Goal: Task Accomplishment & Management: Use online tool/utility

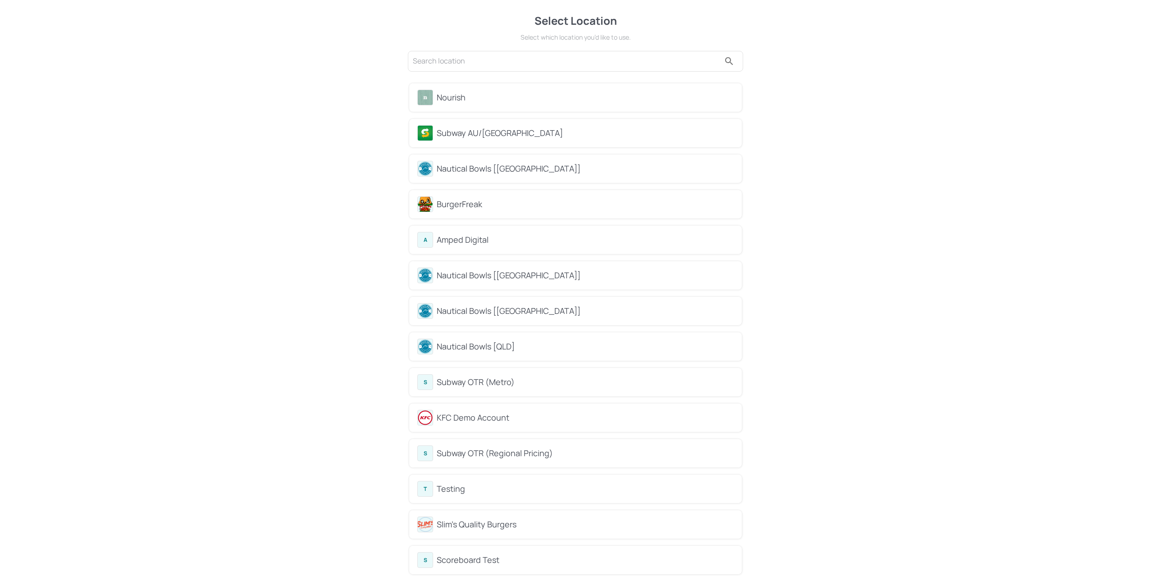
click at [717, 92] on div "Nourish" at bounding box center [585, 97] width 297 height 12
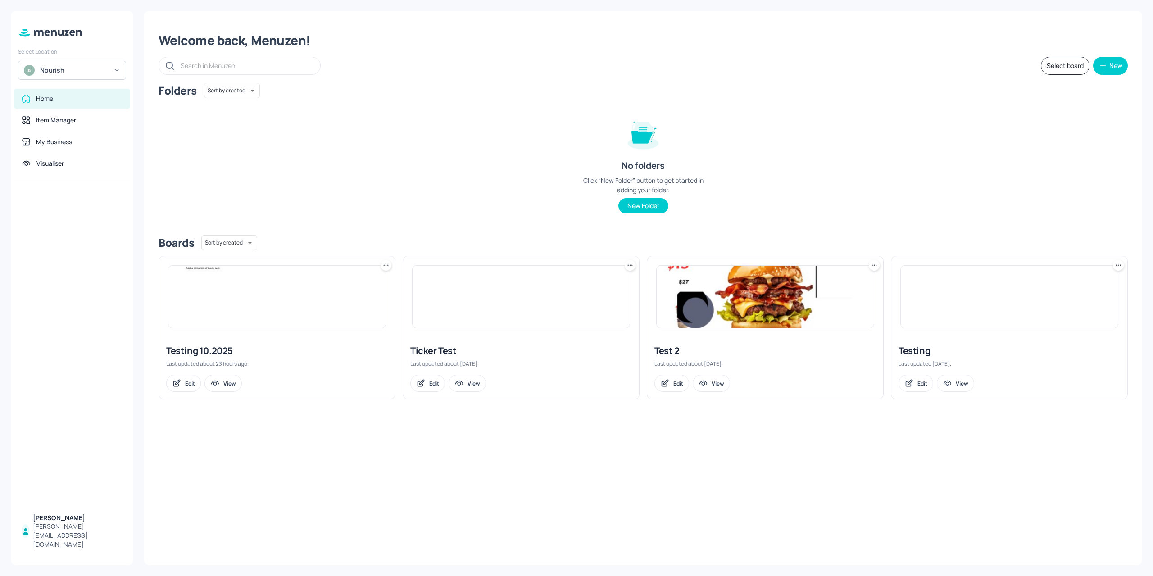
click at [42, 97] on div "Home" at bounding box center [44, 98] width 17 height 9
click at [267, 308] on img at bounding box center [277, 297] width 217 height 62
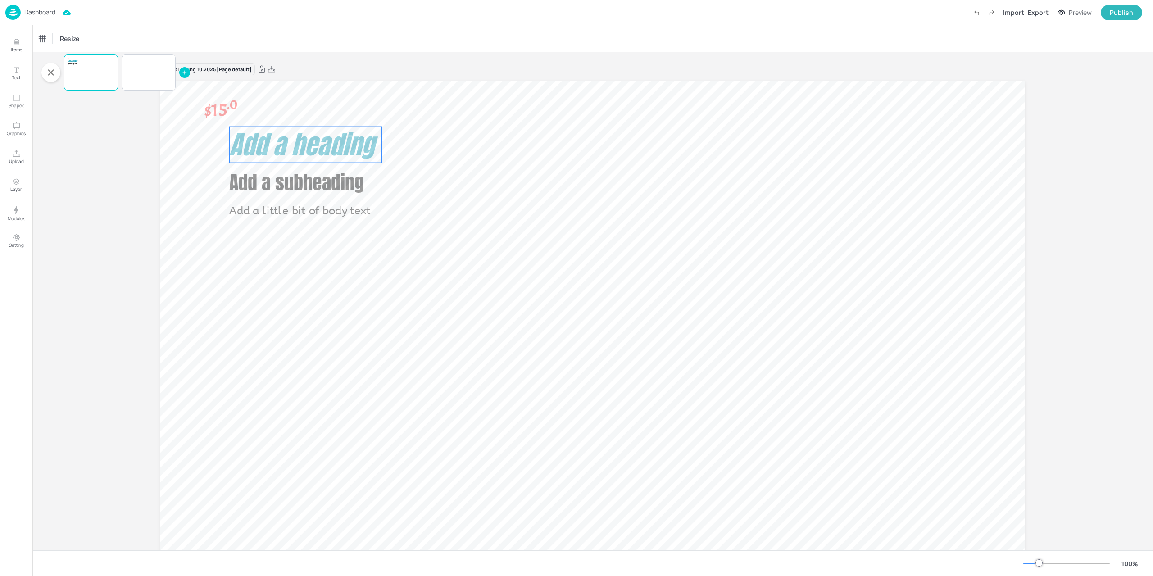
click at [355, 148] on span "Add a heading" at bounding box center [301, 144] width 145 height 39
click at [156, 42] on icon at bounding box center [161, 38] width 11 height 11
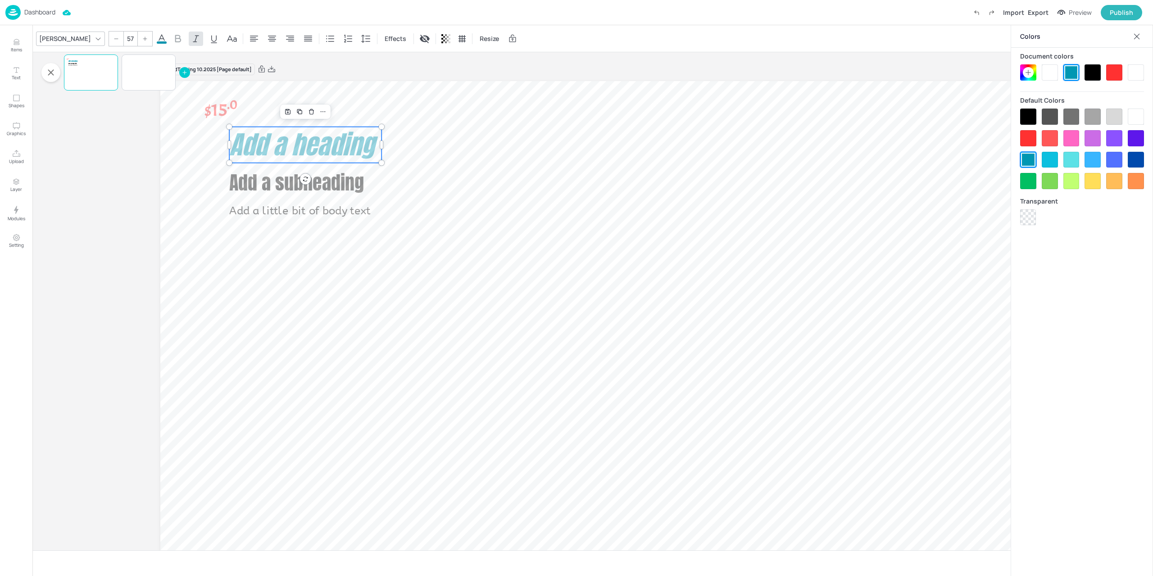
click at [1028, 73] on icon at bounding box center [1028, 72] width 7 height 7
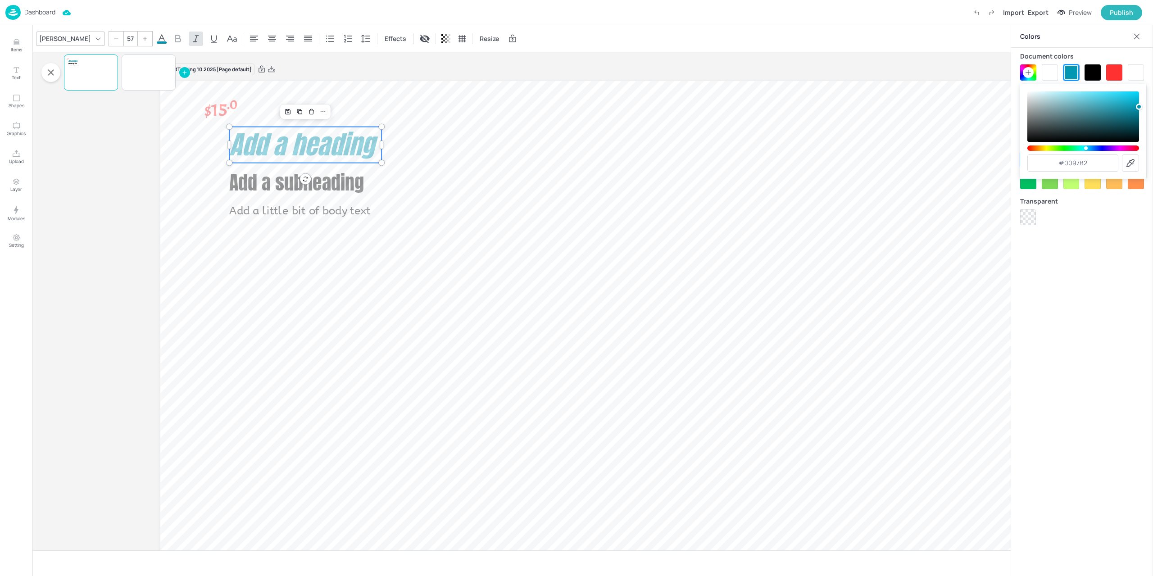
click at [1104, 302] on div "Colors Document colors Default Colors Transparent" at bounding box center [1082, 300] width 142 height 551
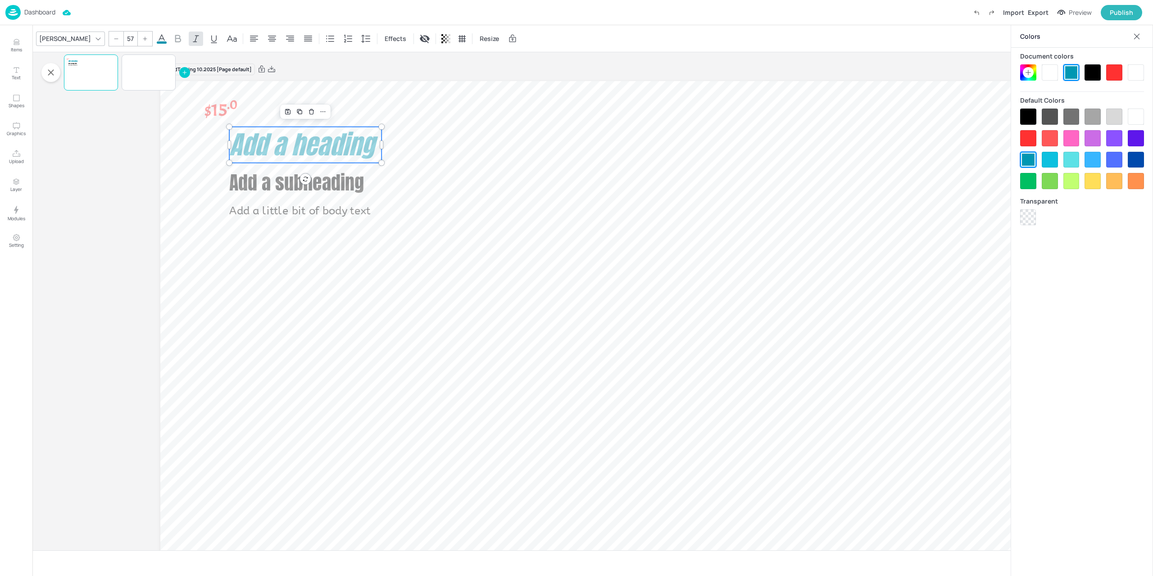
click at [1028, 73] on icon at bounding box center [1028, 72] width 5 height 5
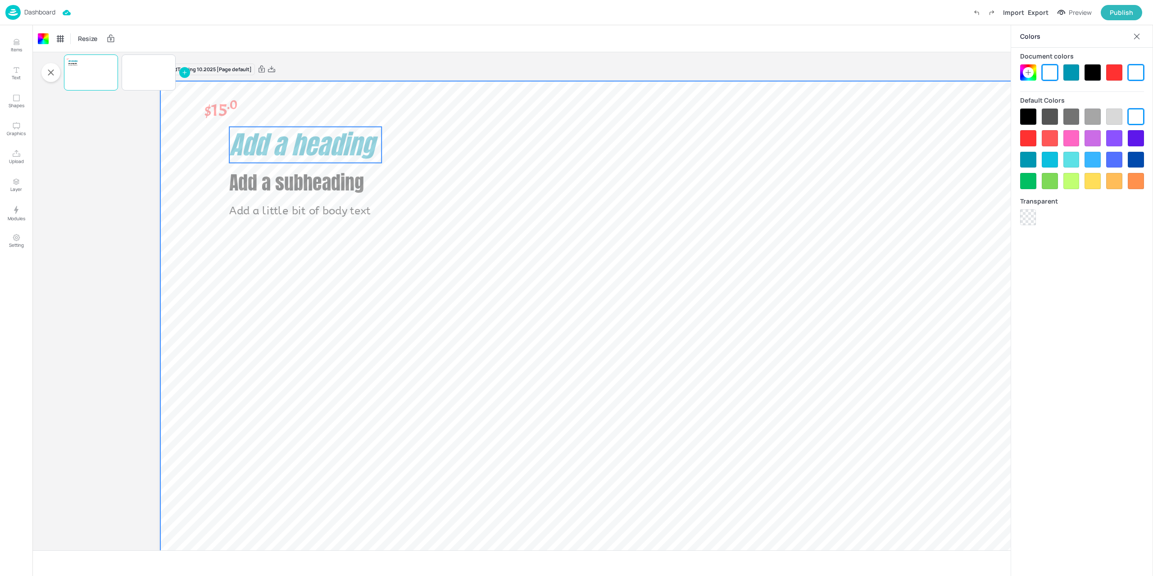
click at [360, 144] on span "Add a heading" at bounding box center [301, 144] width 145 height 39
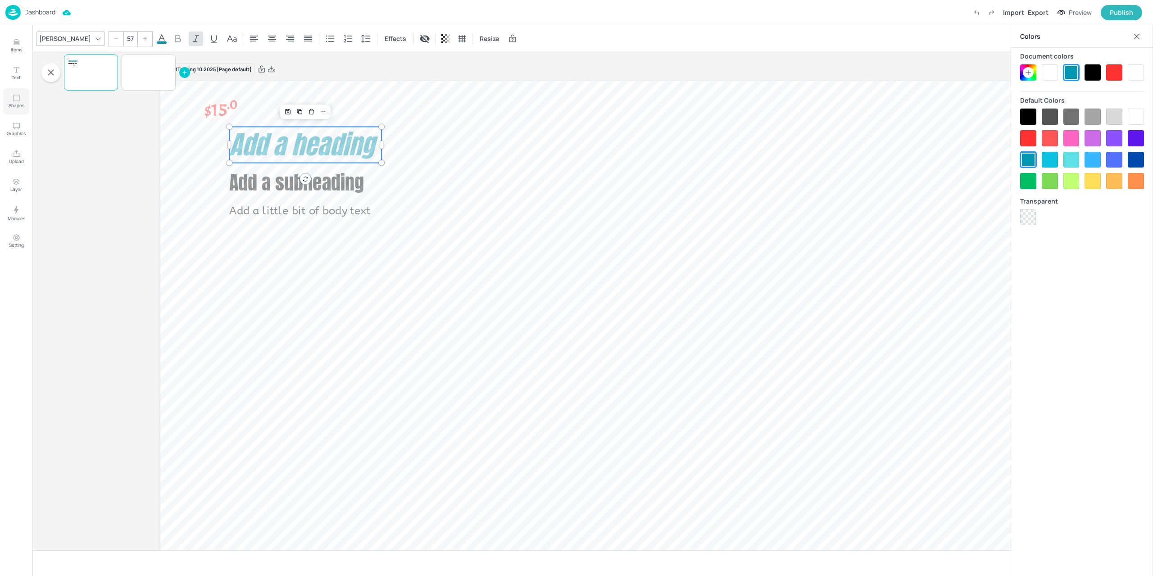
click at [18, 100] on icon "Shapes" at bounding box center [16, 98] width 9 height 9
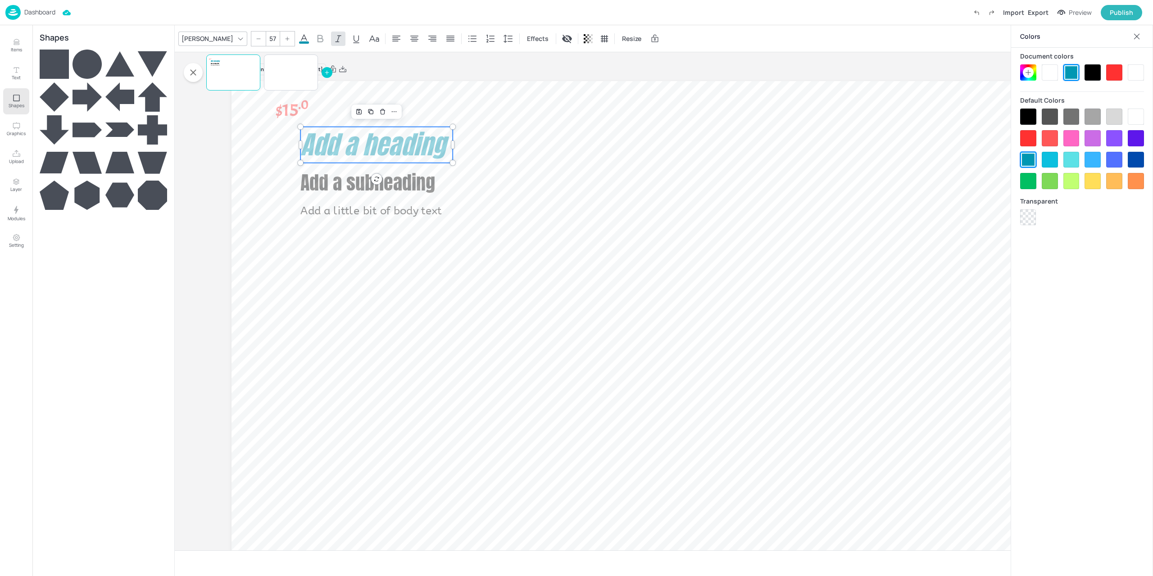
click at [56, 62] on icon at bounding box center [54, 64] width 29 height 29
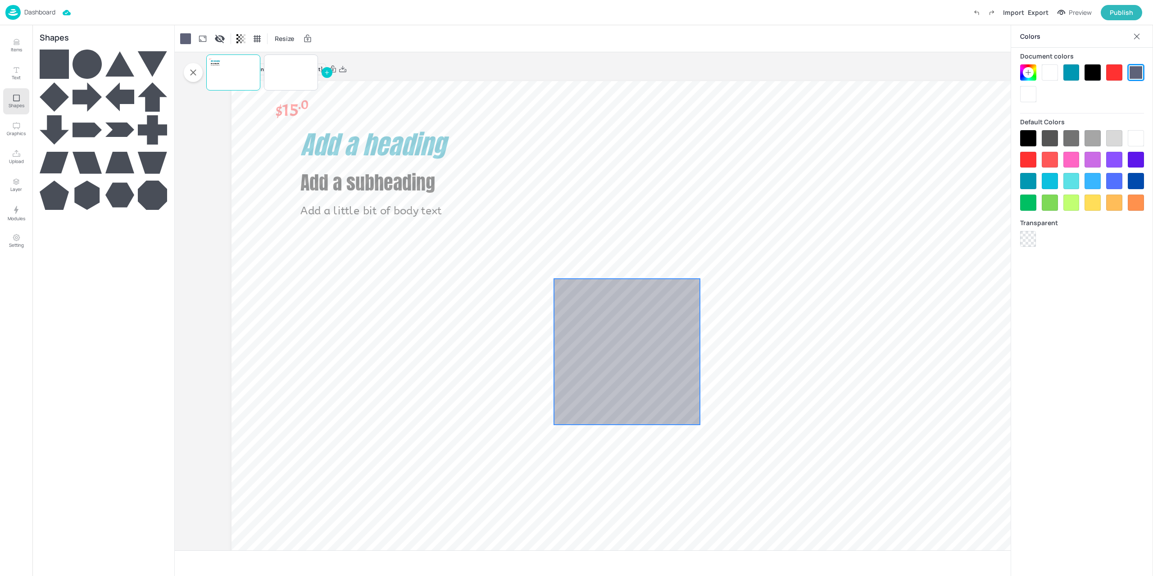
drag, startPoint x: 728, startPoint y: 332, endPoint x: 721, endPoint y: 268, distance: 64.8
click at [656, 319] on div at bounding box center [627, 352] width 146 height 146
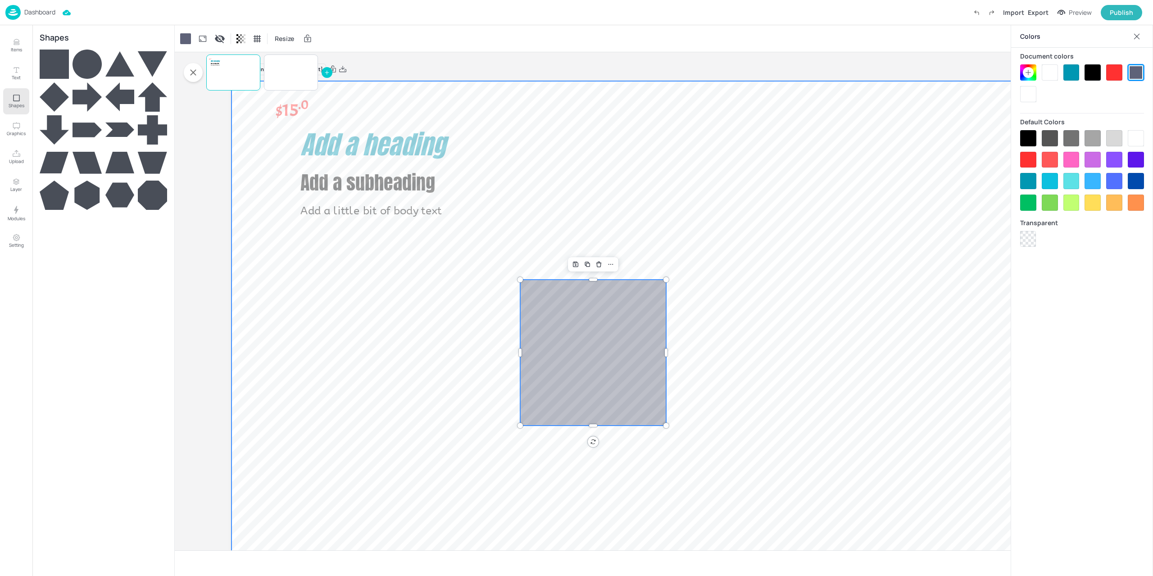
click at [779, 235] on div at bounding box center [664, 324] width 865 height 487
click at [212, 168] on div "Board Testing 10.2025 [Page default] Add a heading Add a subheading Add a littl…" at bounding box center [664, 321] width 916 height 538
click at [576, 320] on div at bounding box center [593, 353] width 146 height 146
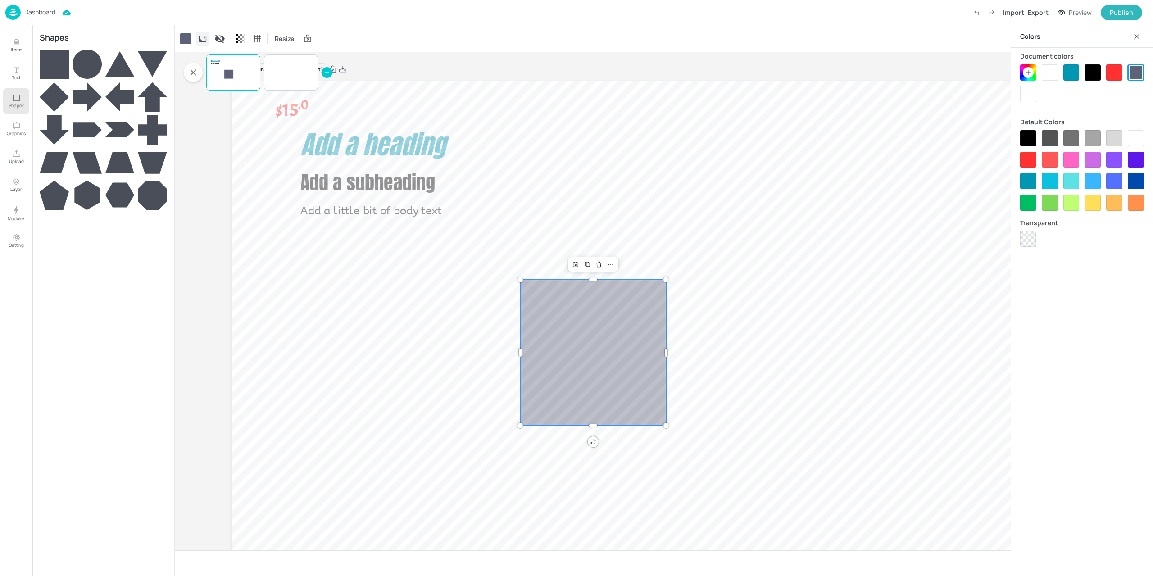
click at [207, 41] on div at bounding box center [202, 39] width 13 height 14
